Goal: Transaction & Acquisition: Subscribe to service/newsletter

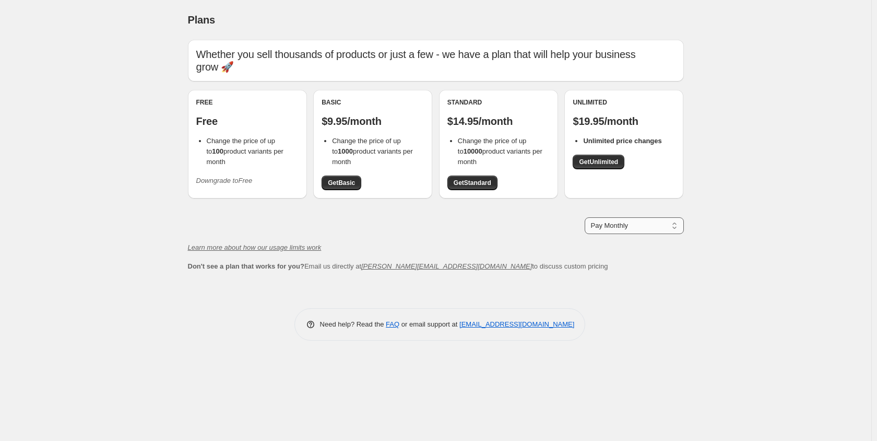
click at [635, 226] on select "Pay Monthly Pay Yearly (Save 16%)" at bounding box center [634, 225] width 99 height 17
